Goal: Transaction & Acquisition: Purchase product/service

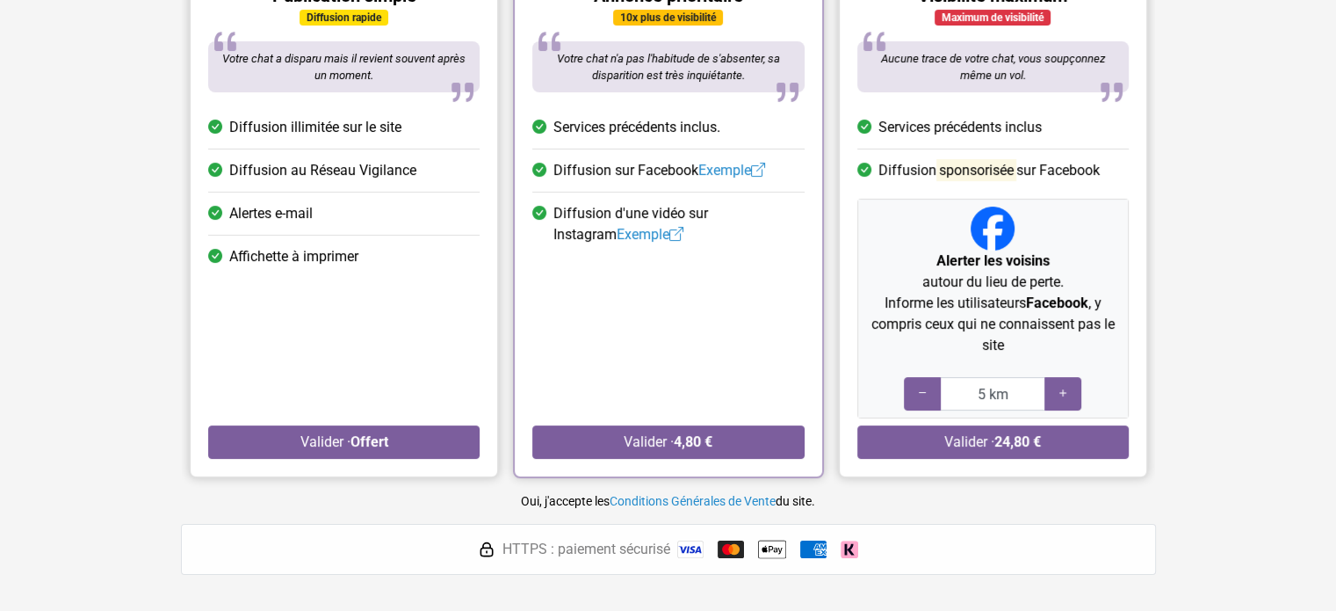
scroll to position [264, 0]
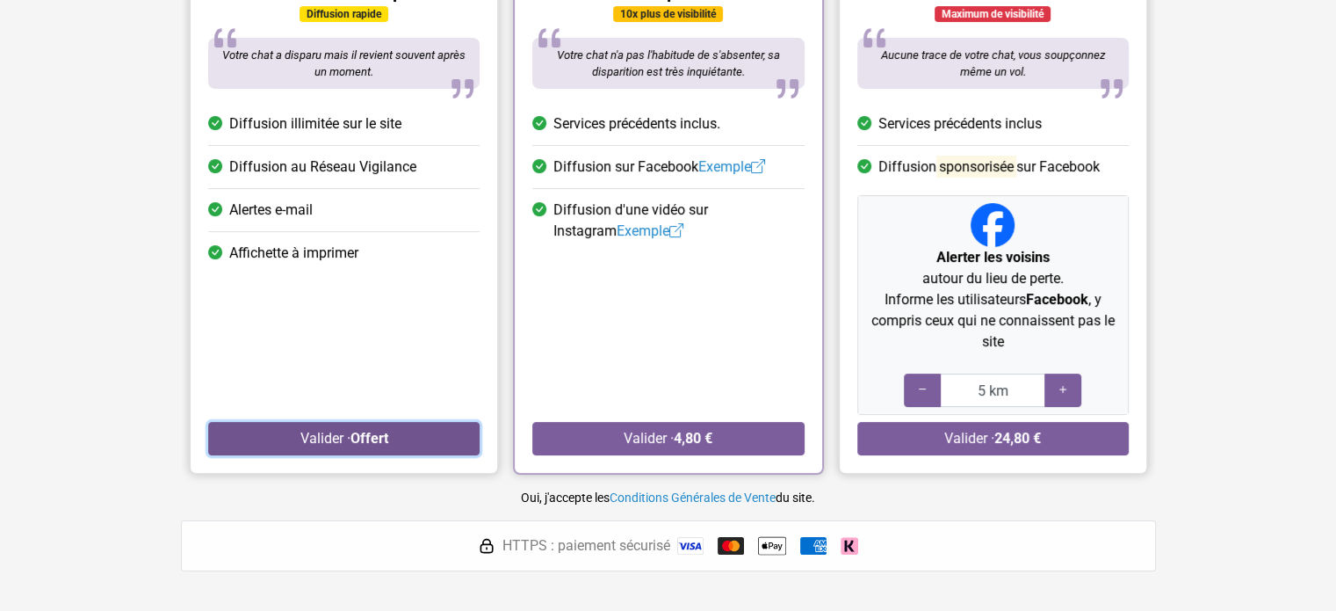
click at [348, 431] on button "Valider · Offert" at bounding box center [343, 438] width 271 height 33
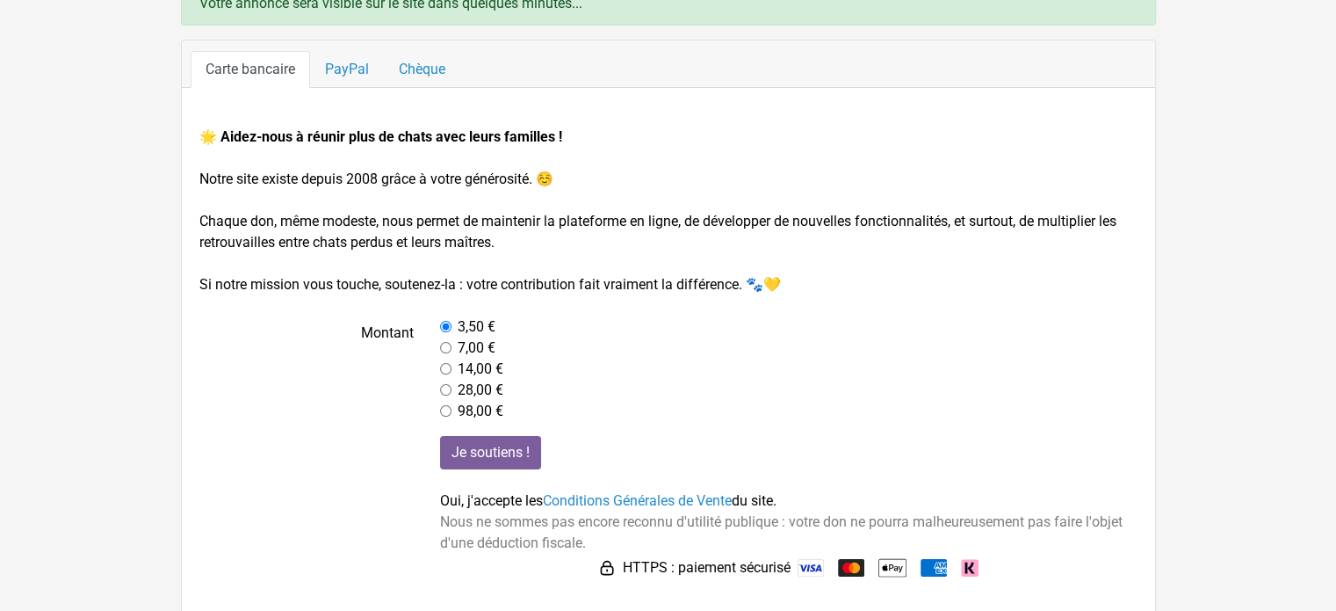
scroll to position [143, 0]
click at [638, 498] on link "Conditions Générales de Vente" at bounding box center [637, 498] width 189 height 17
click at [356, 64] on link "PayPal" at bounding box center [347, 67] width 74 height 37
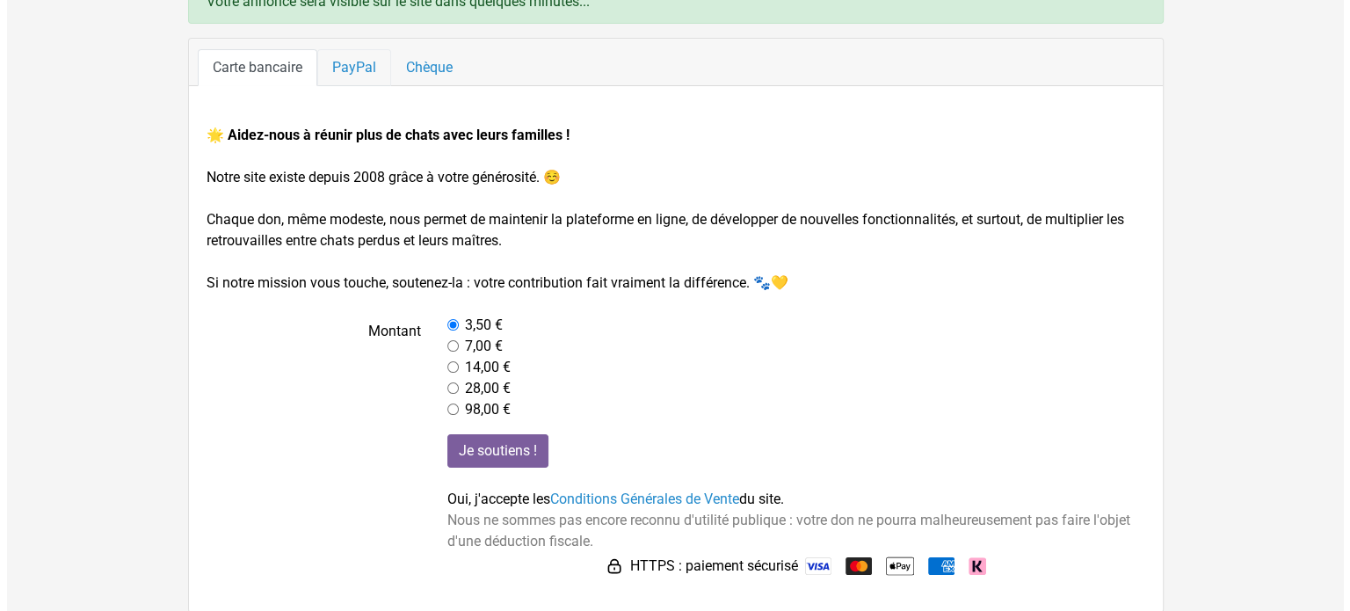
scroll to position [0, 0]
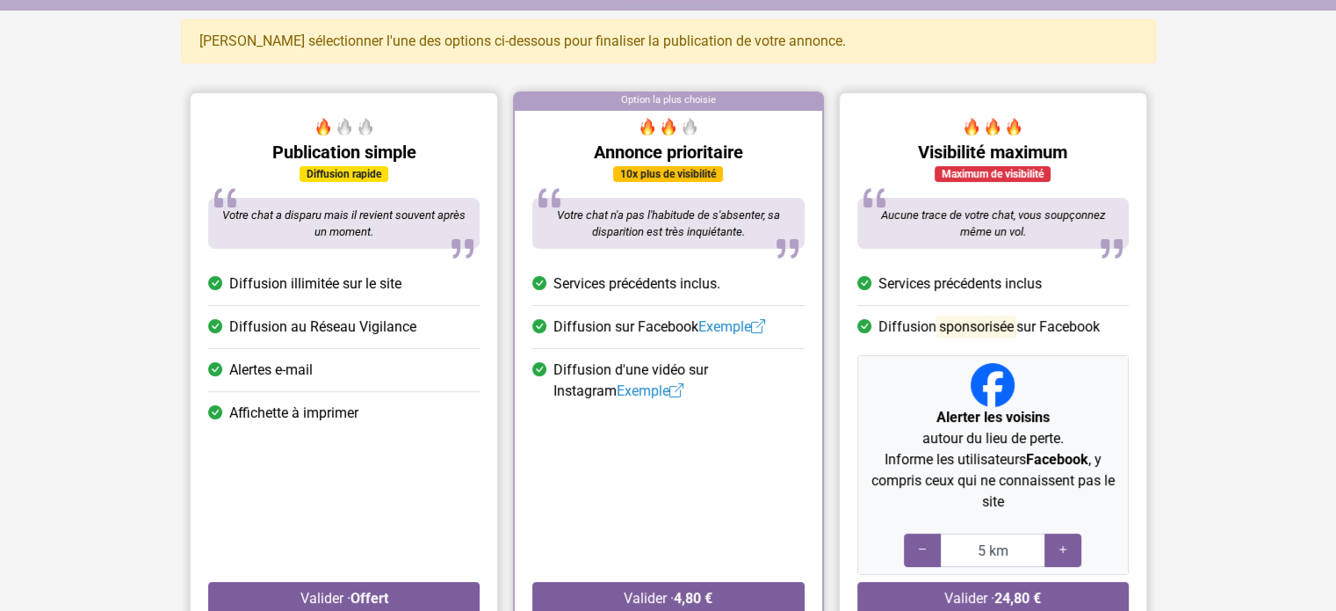
scroll to position [176, 0]
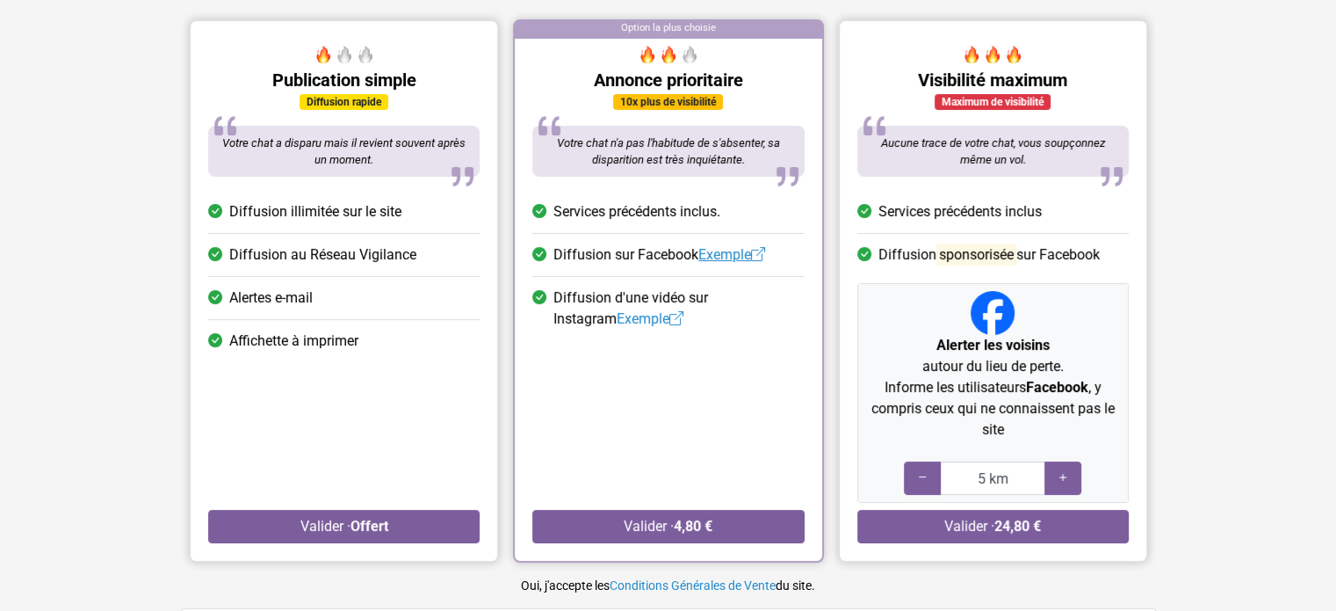
click at [756, 254] on link "Exemple" at bounding box center [731, 254] width 67 height 17
